Goal: Information Seeking & Learning: Learn about a topic

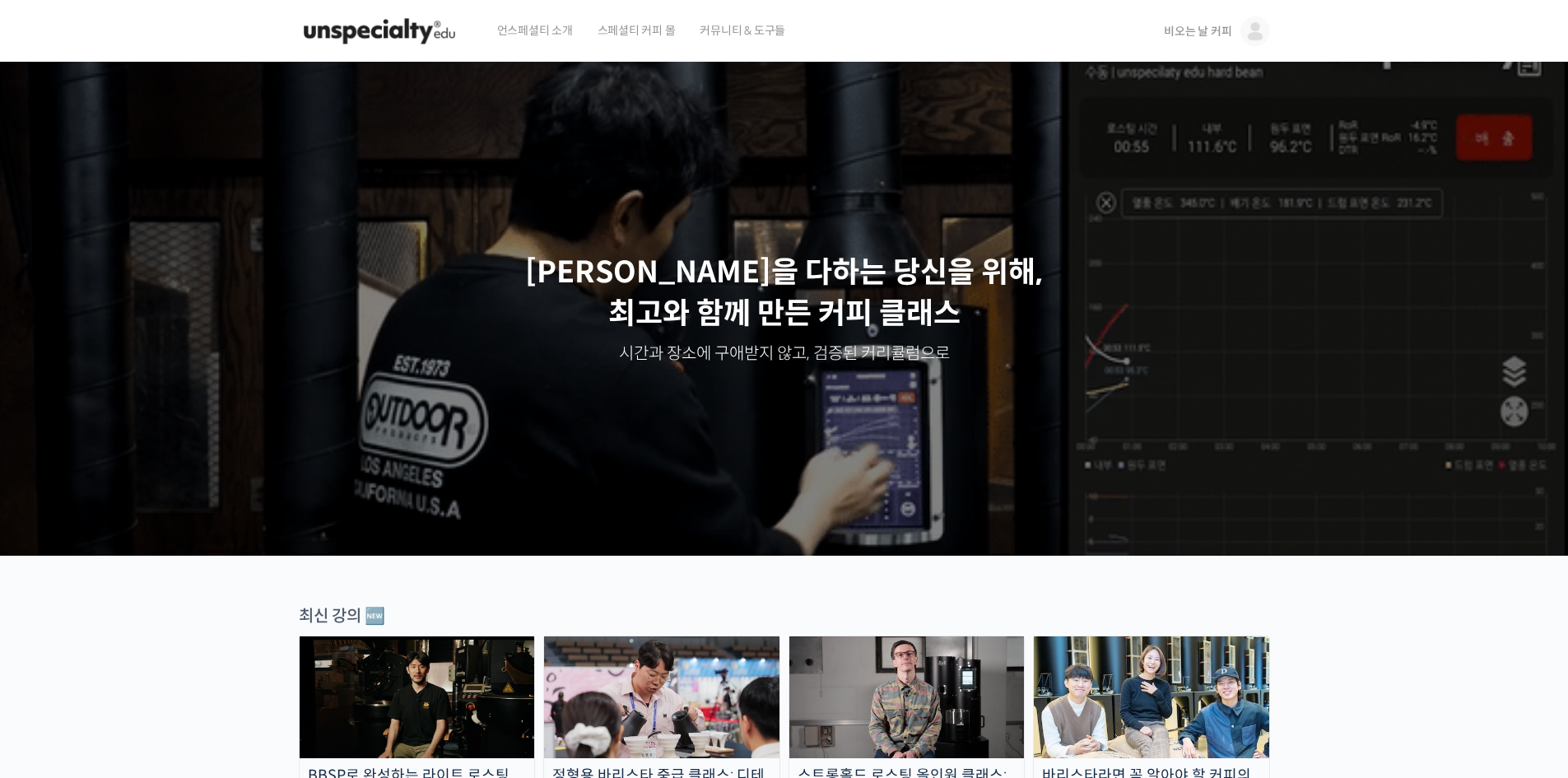
click at [1205, 32] on span "비오는 날 커피" at bounding box center [1197, 32] width 67 height 15
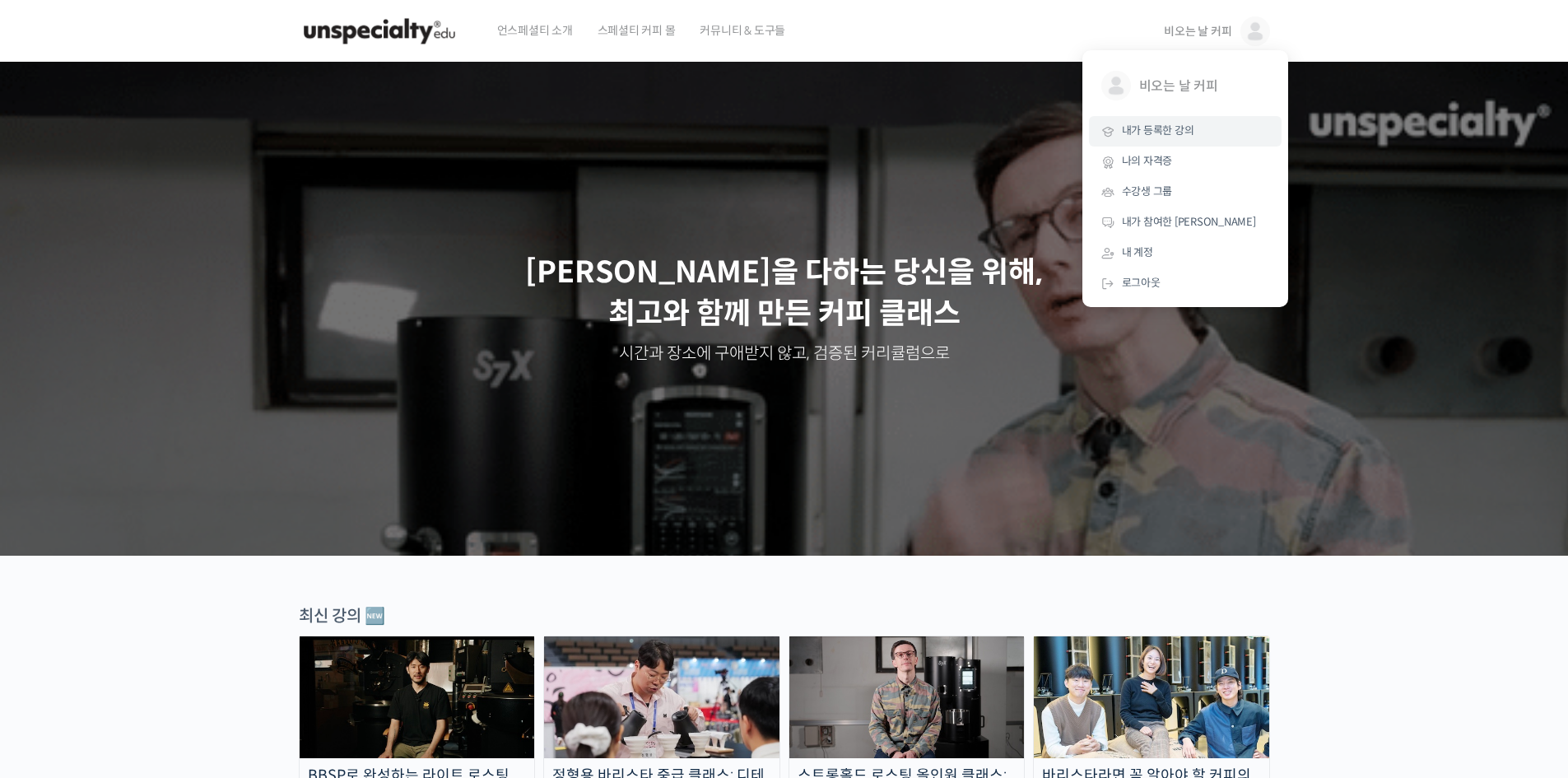
click at [1168, 132] on span "내가 등록한 강의" at bounding box center [1157, 130] width 72 height 14
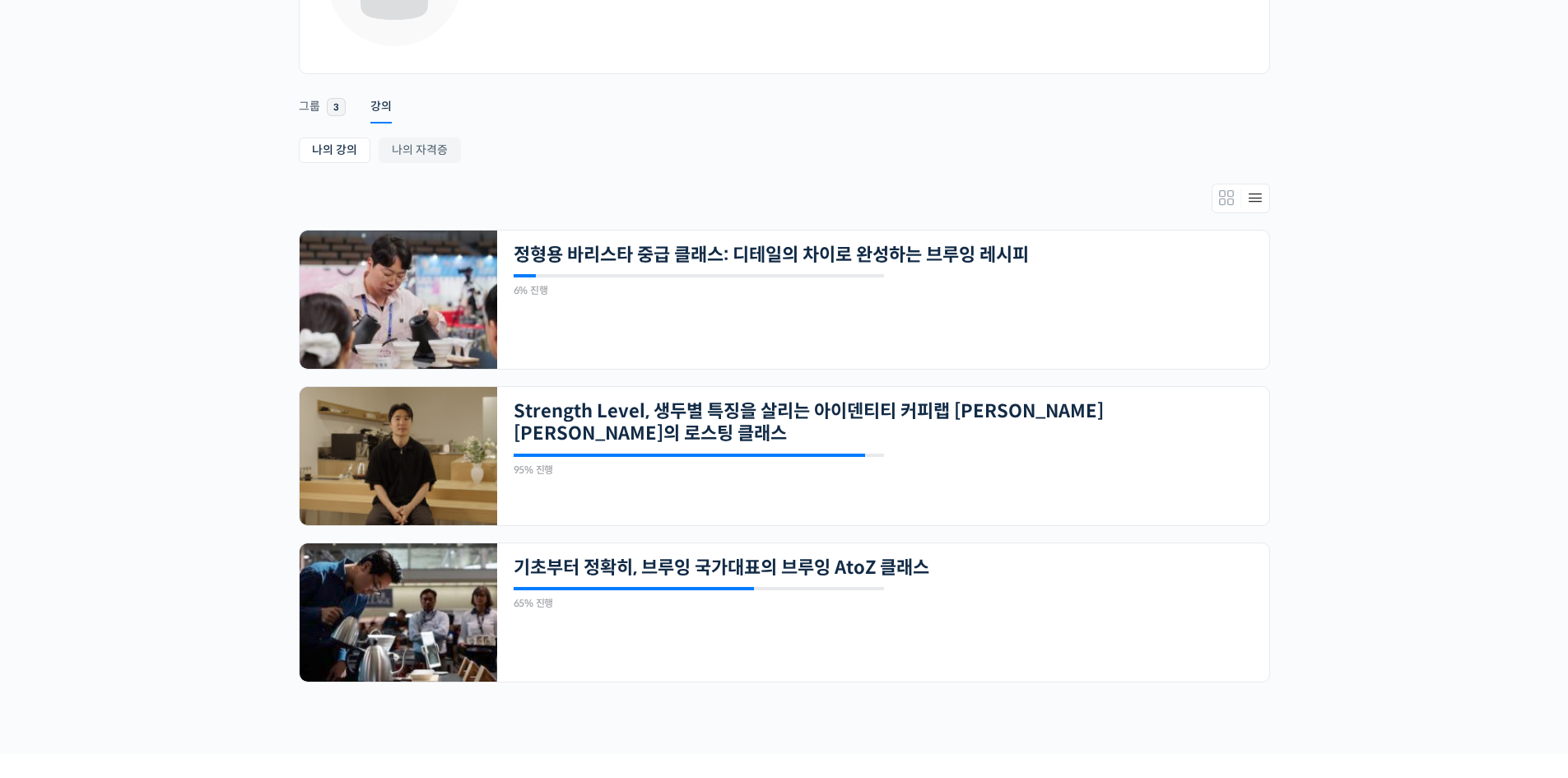
scroll to position [274, 0]
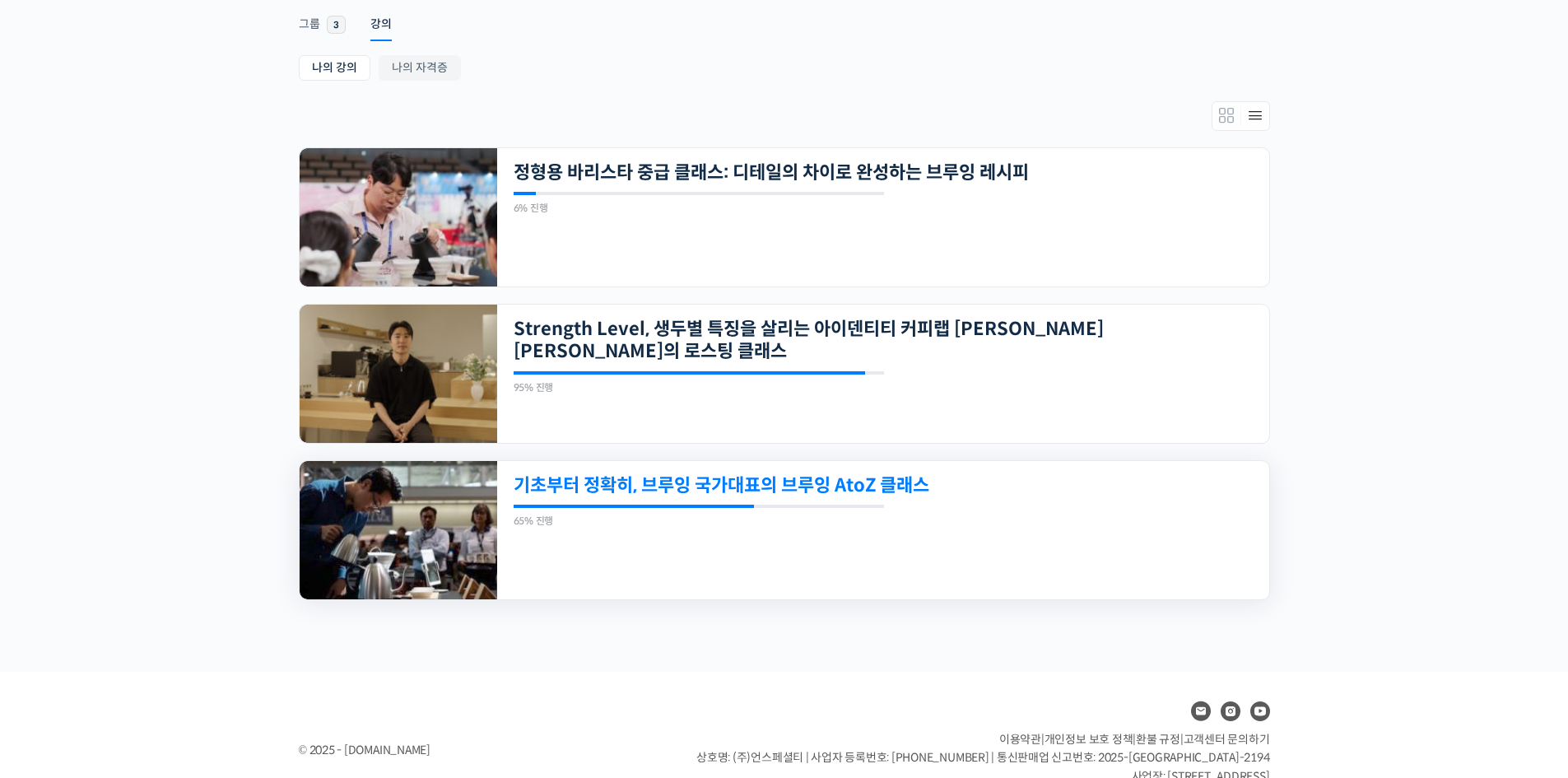
click at [875, 487] on link "기초부터 정확히, 브루잉 국가대표의 브루잉 AtoZ 클래스" at bounding box center [809, 485] width 591 height 22
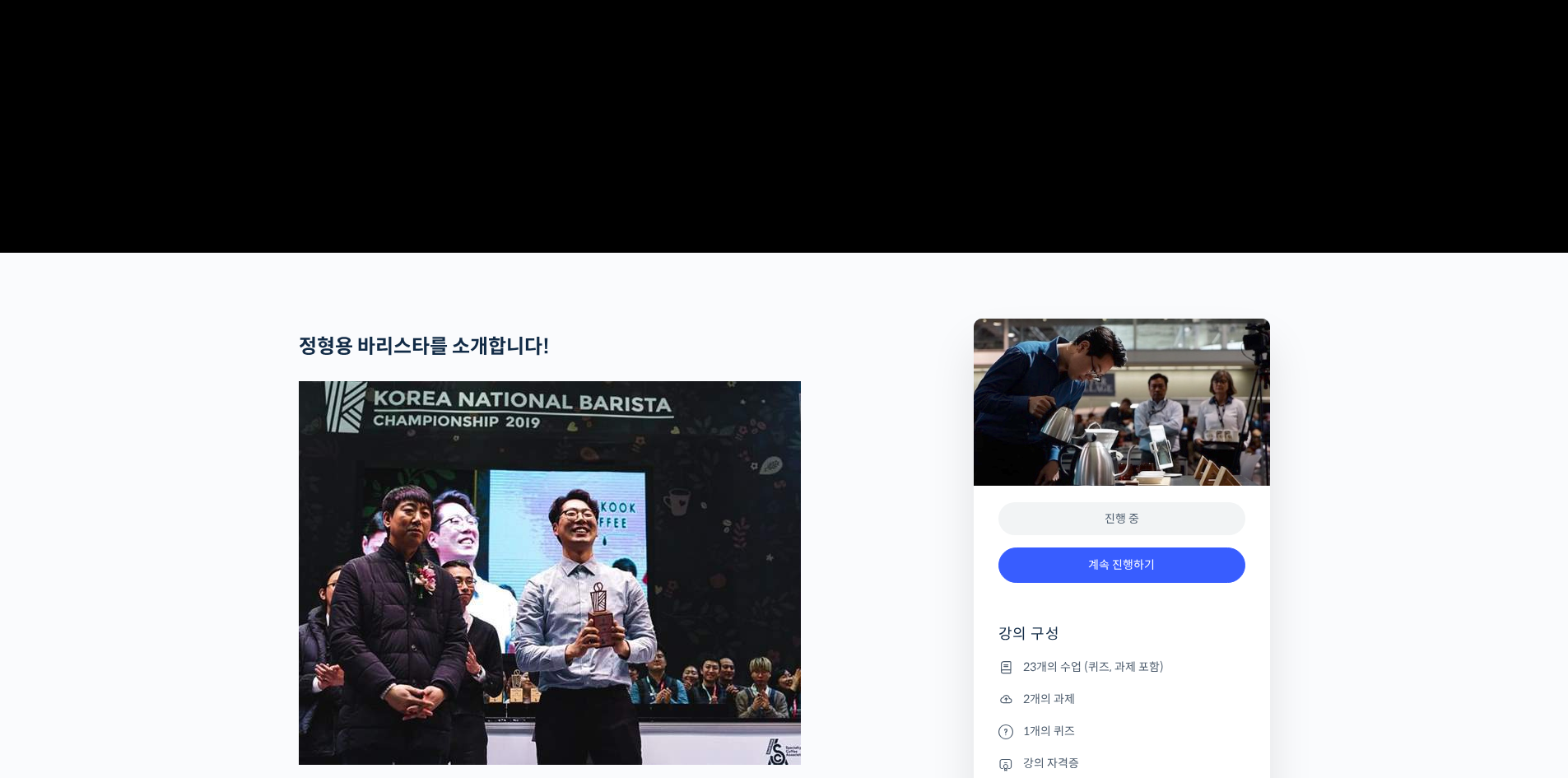
scroll to position [466, 0]
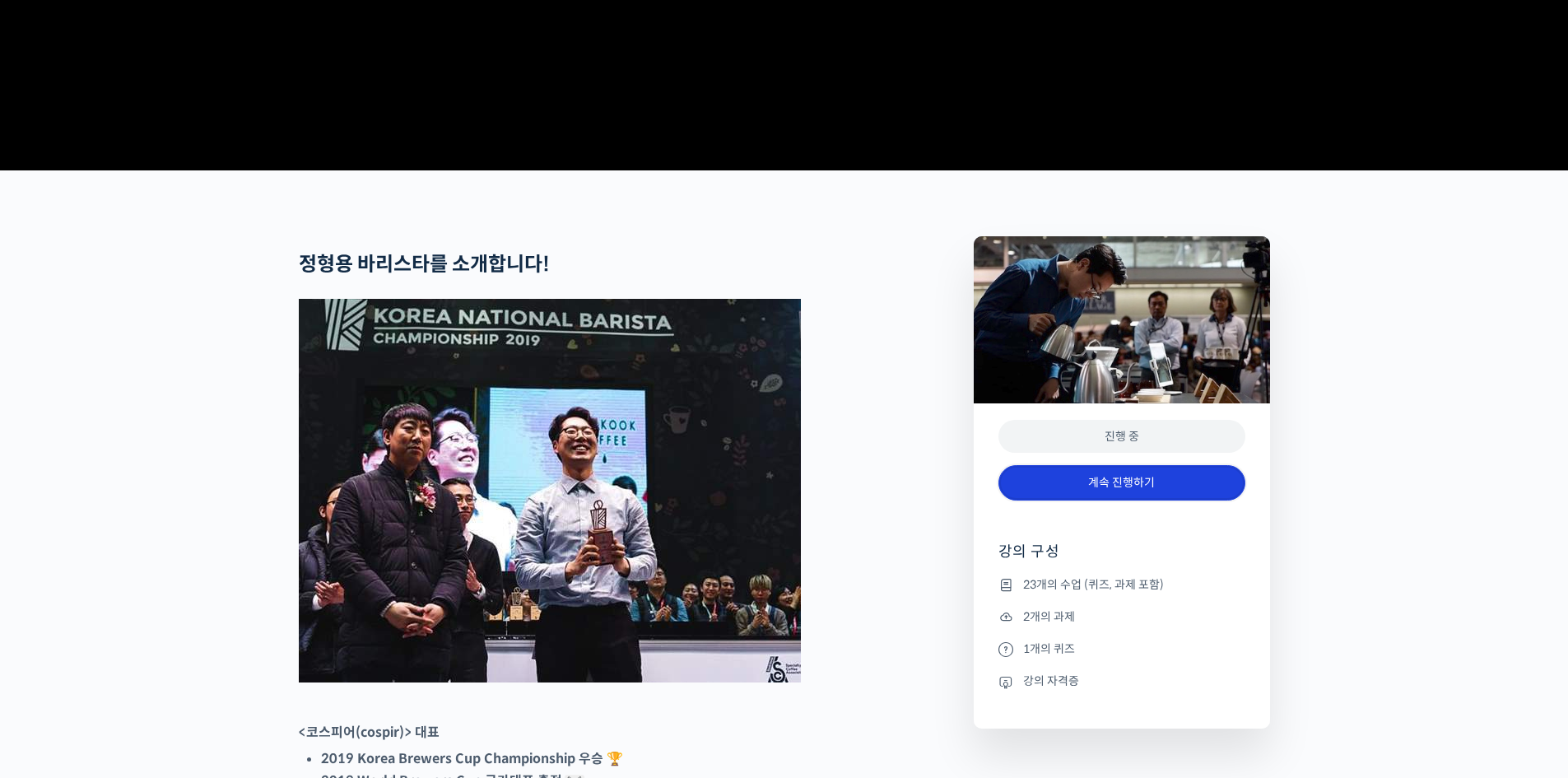
click at [1108, 501] on link "계속 진행하기" at bounding box center [1122, 482] width 246 height 35
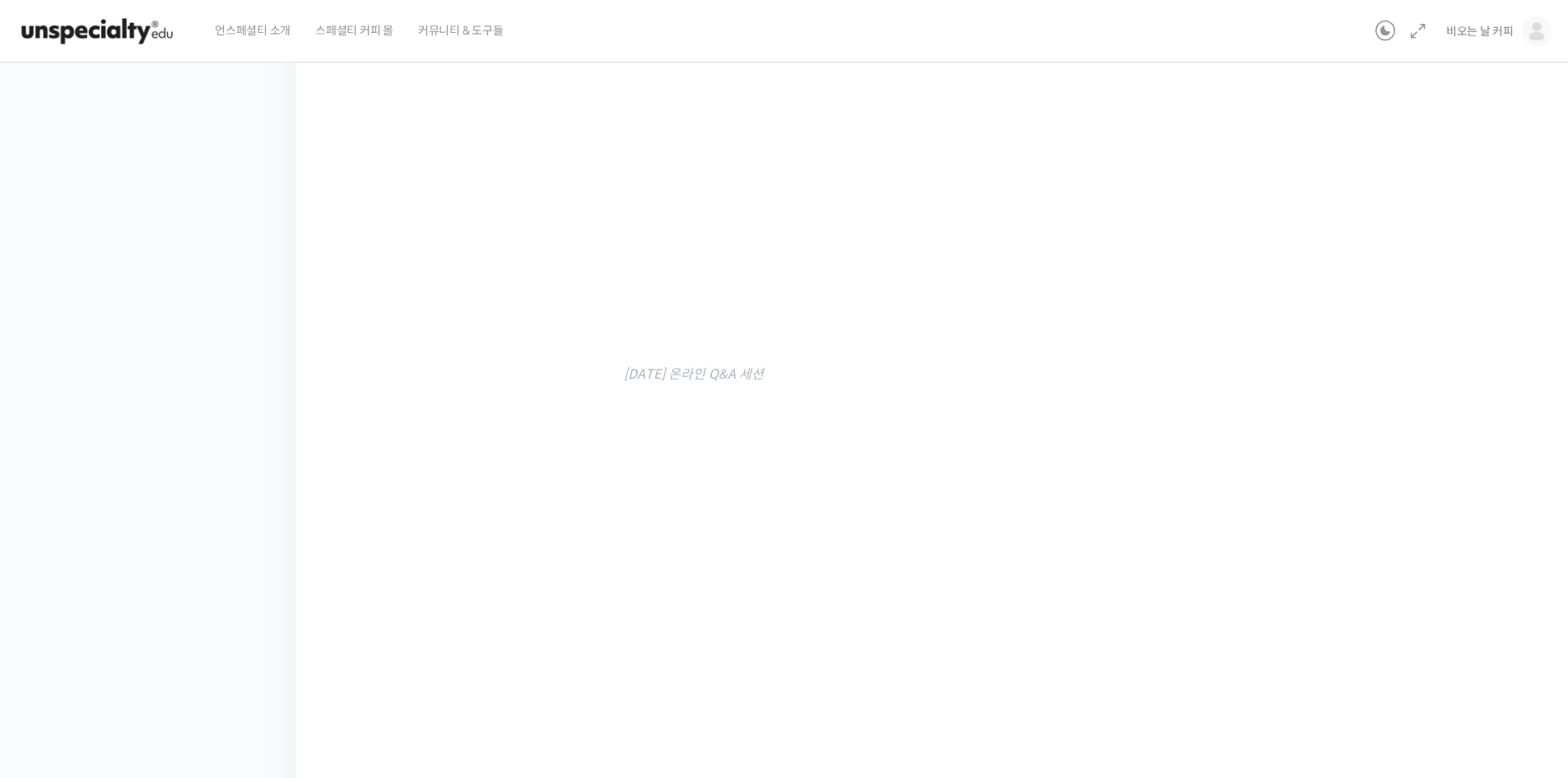
scroll to position [958, 0]
click at [719, 690] on input "완료 처리하기" at bounding box center [706, 684] width 157 height 34
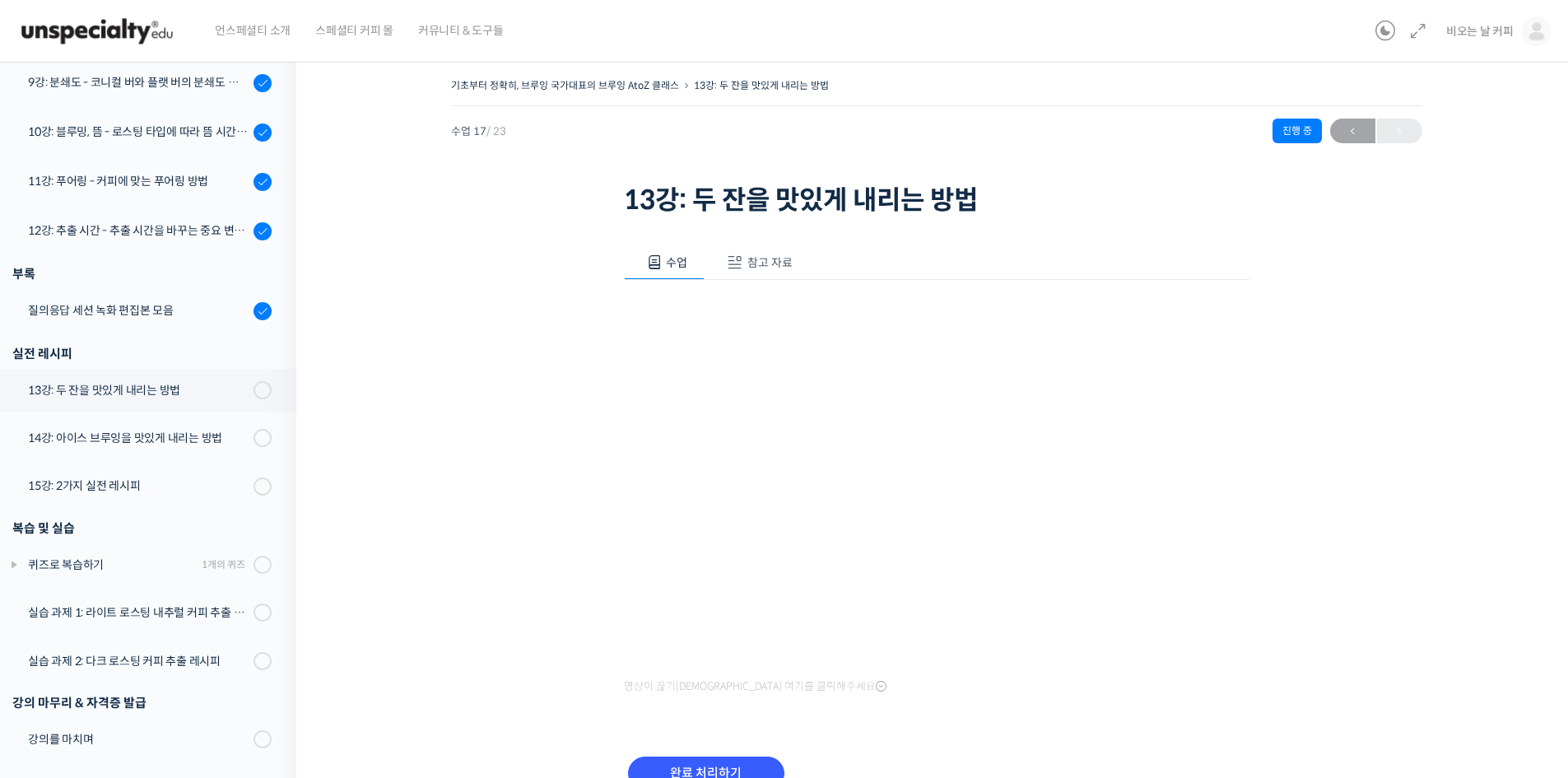
scroll to position [855, 0]
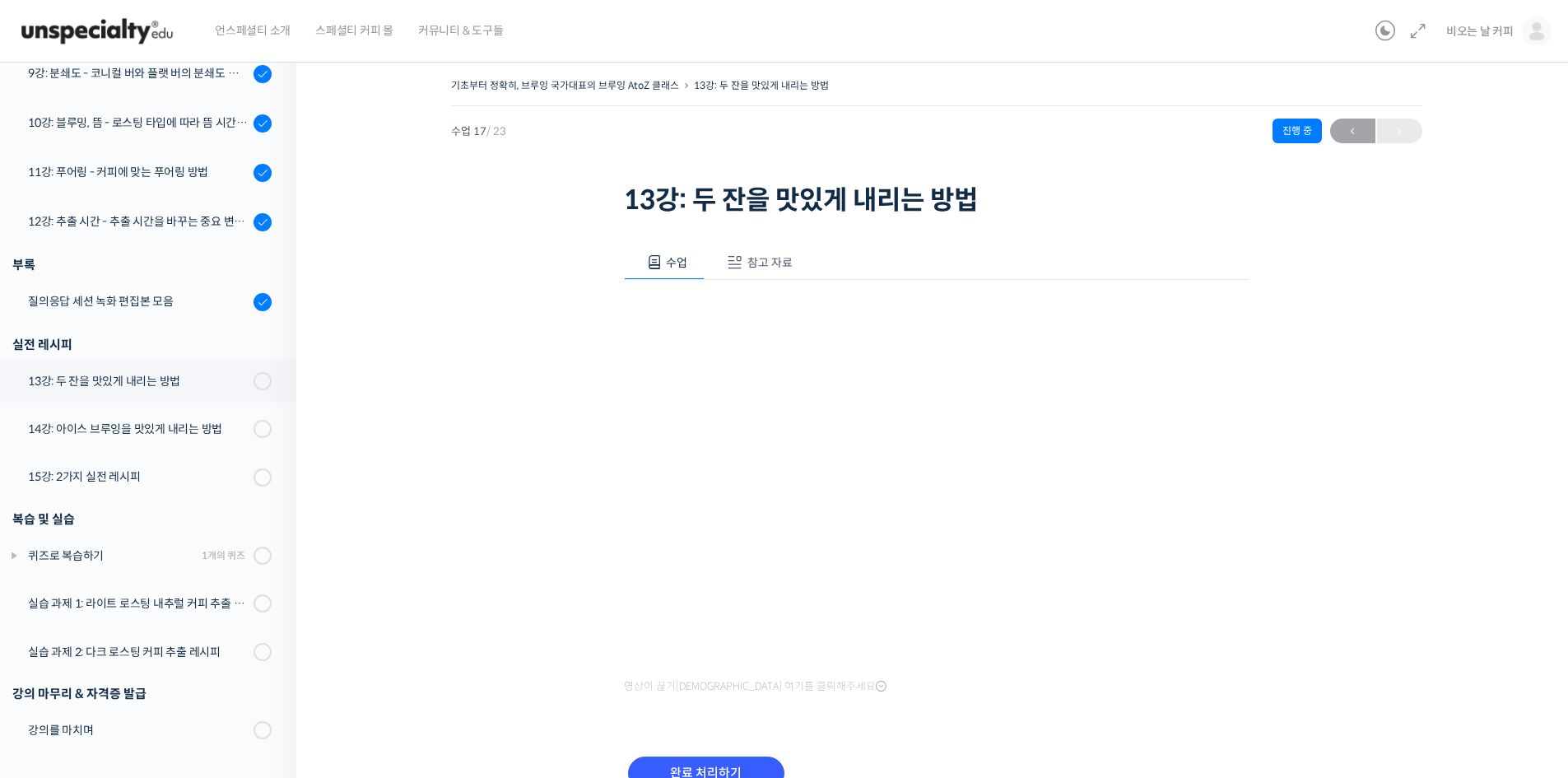
click at [785, 261] on span "참고 자료" at bounding box center [769, 262] width 45 height 15
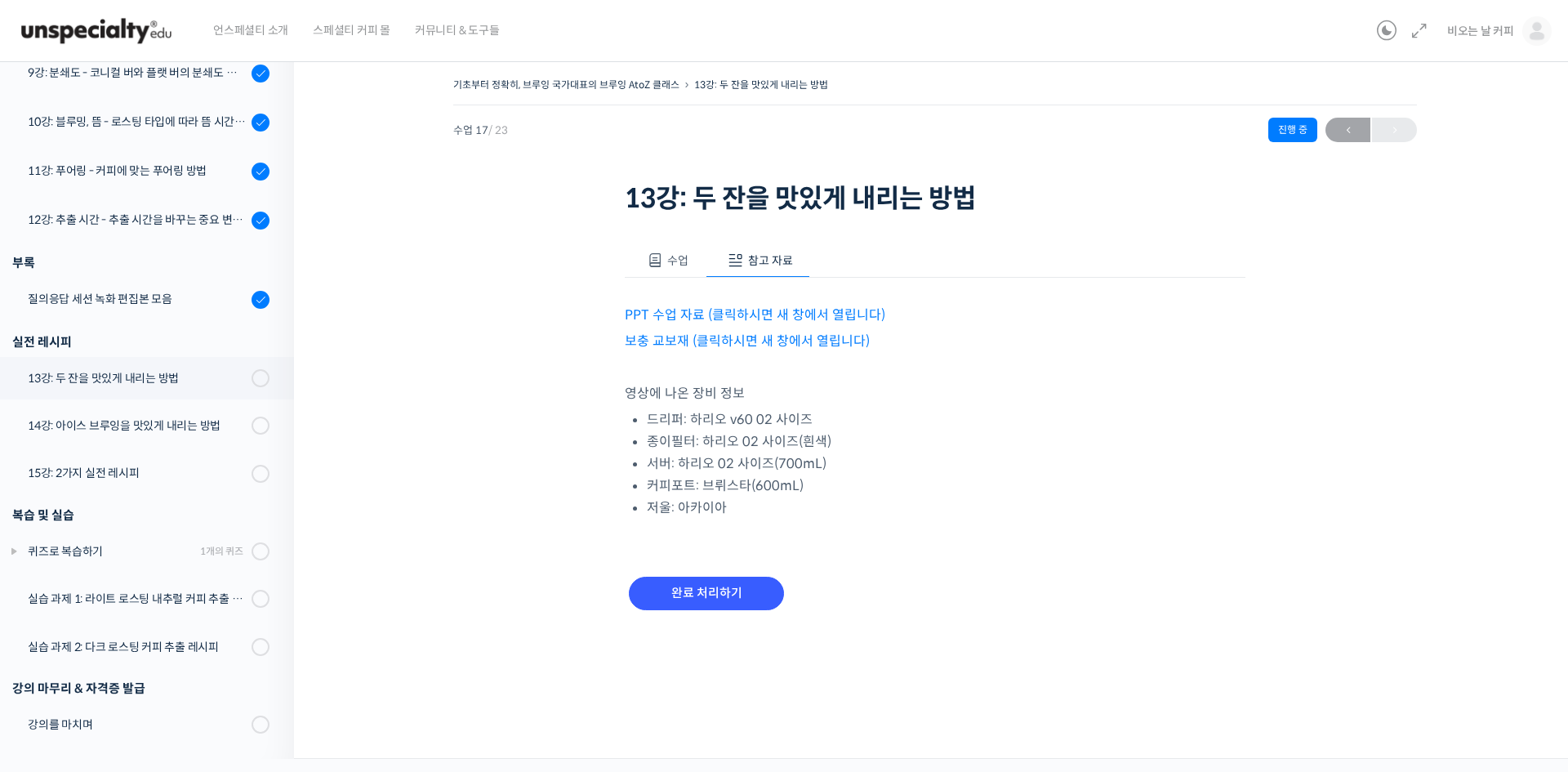
click at [670, 258] on span "수업" at bounding box center [678, 260] width 21 height 15
